Goal: Task Accomplishment & Management: Manage account settings

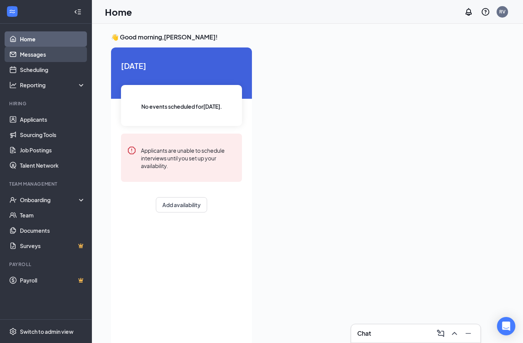
click at [20, 59] on link "Messages" at bounding box center [53, 54] width 66 height 15
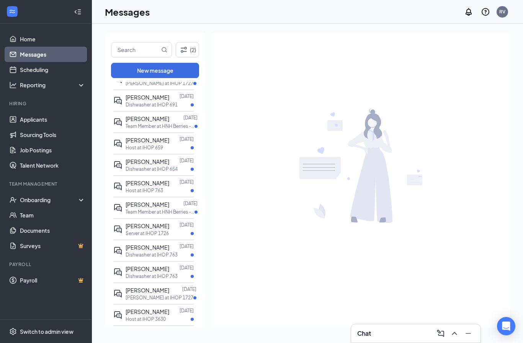
scroll to position [73, 0]
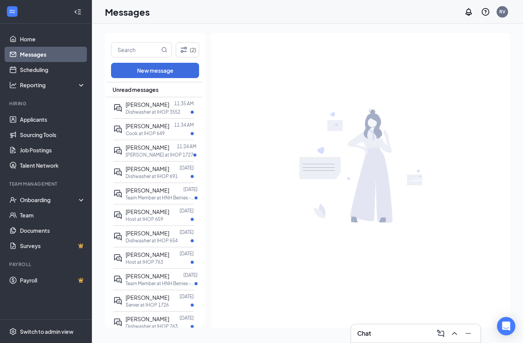
click at [458, 336] on icon "ChevronUp" at bounding box center [454, 333] width 9 height 9
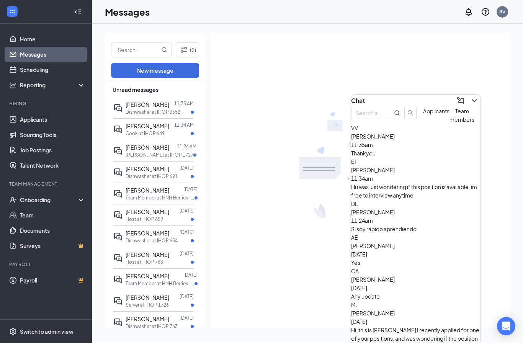
click at [422, 225] on div "Si soy rápido aprendiendo" at bounding box center [416, 229] width 130 height 8
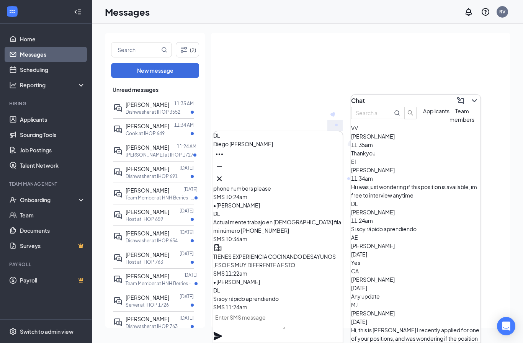
click at [224, 177] on icon "Cross" at bounding box center [219, 178] width 9 height 9
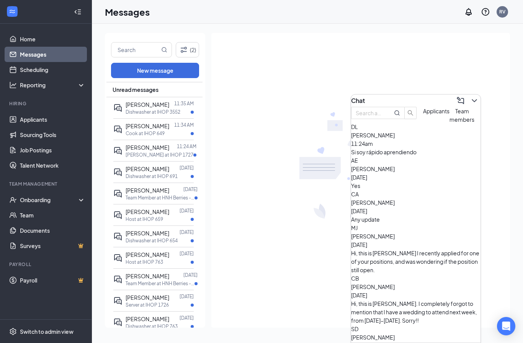
scroll to position [96, 0]
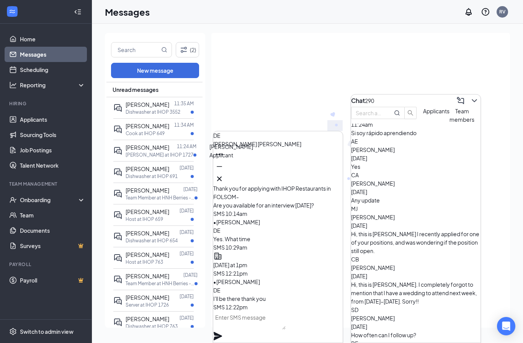
click at [225, 151] on div "[PERSON_NAME]" at bounding box center [232, 147] width 44 height 8
click at [226, 161] on button at bounding box center [219, 154] width 12 height 12
click at [254, 148] on span "[PERSON_NAME]" at bounding box center [257, 144] width 88 height 7
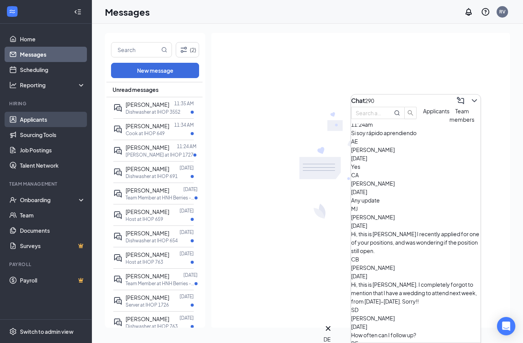
click at [23, 120] on link "Applicants" at bounding box center [53, 119] width 66 height 15
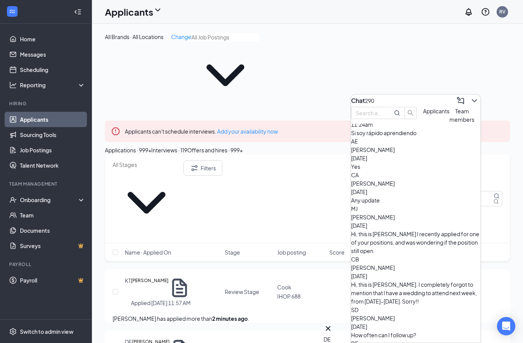
click at [471, 98] on icon "ChevronDown" at bounding box center [474, 100] width 9 height 9
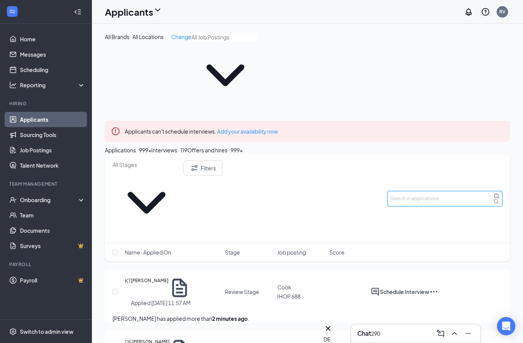
click at [445, 191] on input "text" at bounding box center [445, 198] width 115 height 15
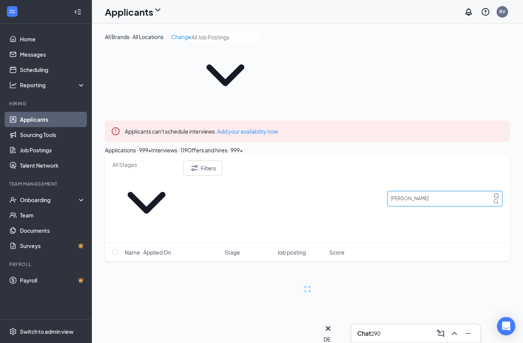
type input "[PERSON_NAME]"
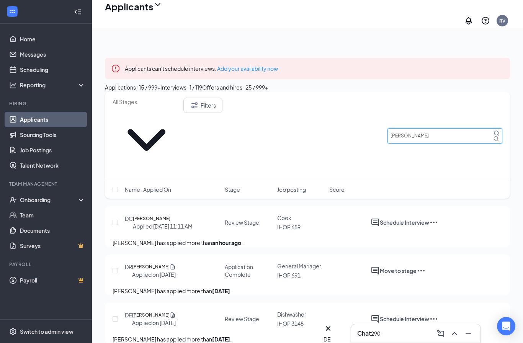
scroll to position [68, 0]
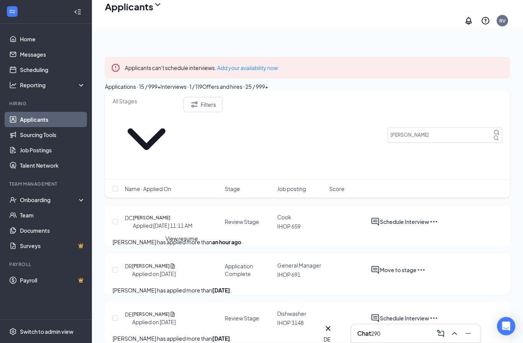
click at [192, 240] on div "View resume" at bounding box center [182, 239] width 33 height 8
click at [169, 311] on h5 "[PERSON_NAME]" at bounding box center [151, 315] width 38 height 8
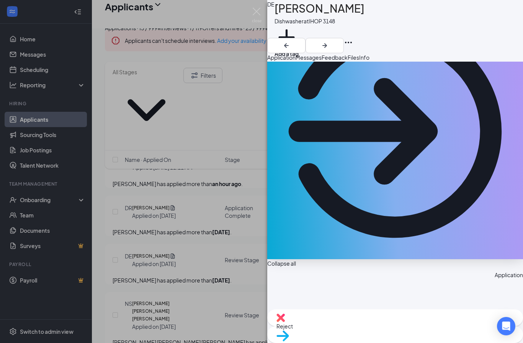
scroll to position [112, 0]
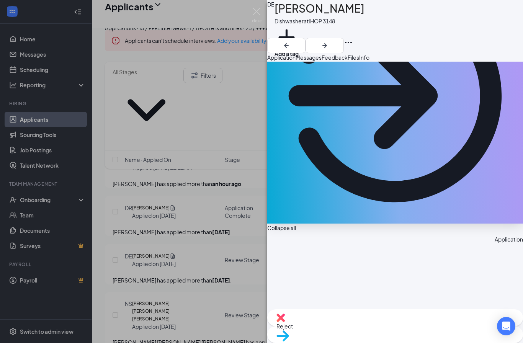
click at [369, 235] on div "69e51532e7eabdf801b2ce2faf879453.pdf" at bounding box center [350, 231] width 109 height 8
click at [256, 20] on img at bounding box center [257, 15] width 10 height 15
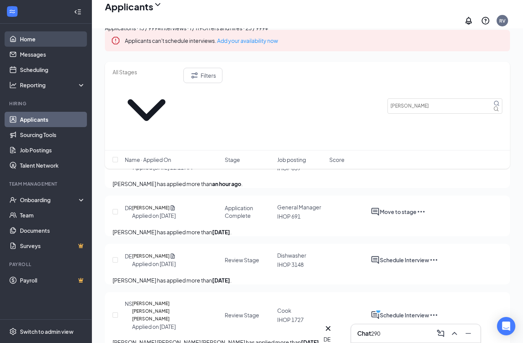
click at [45, 42] on link "Home" at bounding box center [53, 38] width 66 height 15
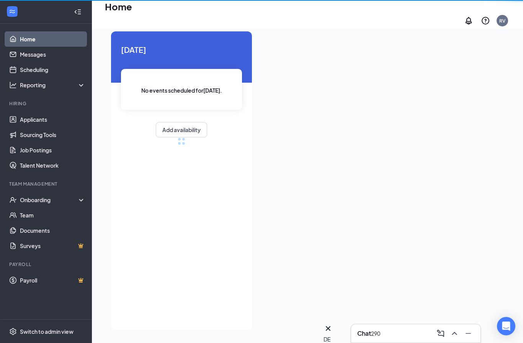
scroll to position [43, 0]
